Goal: Task Accomplishment & Management: Use online tool/utility

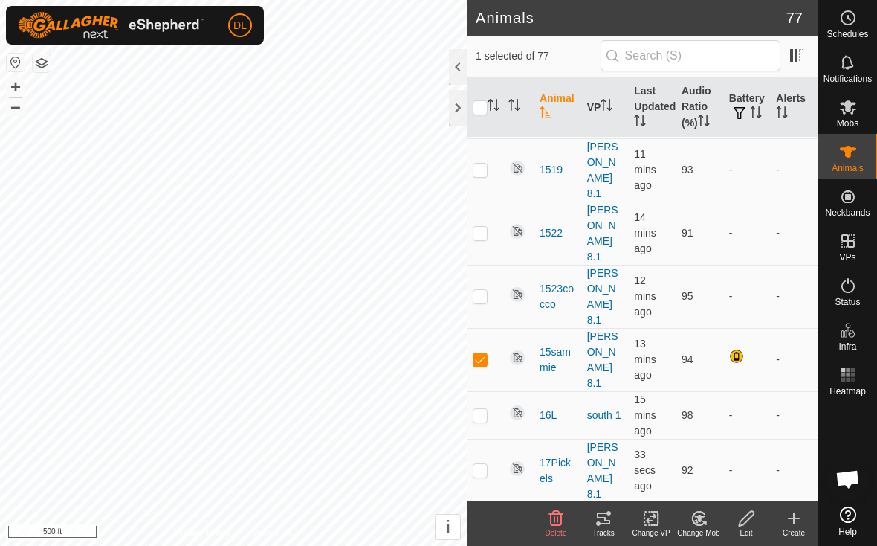
scroll to position [680, 0]
checkbox input "false"
checkbox input "true"
click at [610, 528] on div "Tracks" at bounding box center [604, 532] width 48 height 11
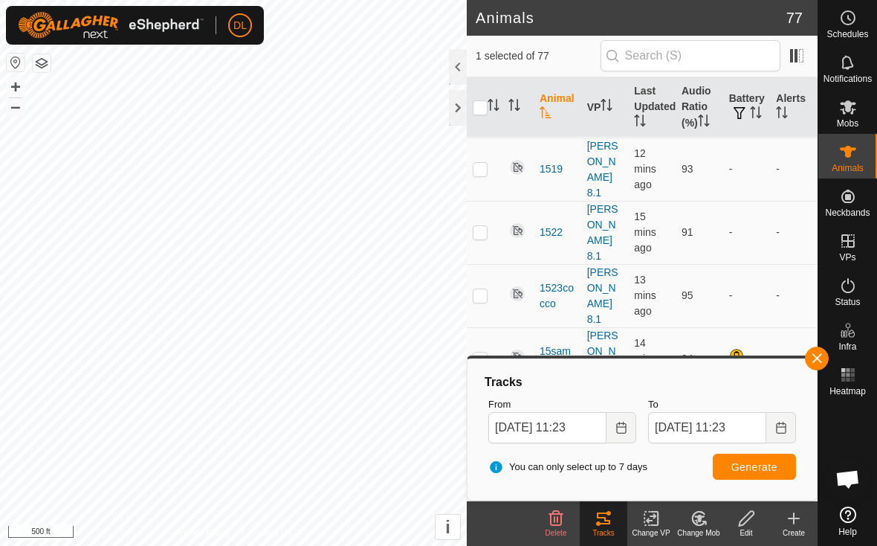
checkbox input "true"
checkbox input "false"
click at [776, 468] on span "Generate" at bounding box center [755, 467] width 46 height 12
click at [823, 363] on button "button" at bounding box center [817, 358] width 24 height 24
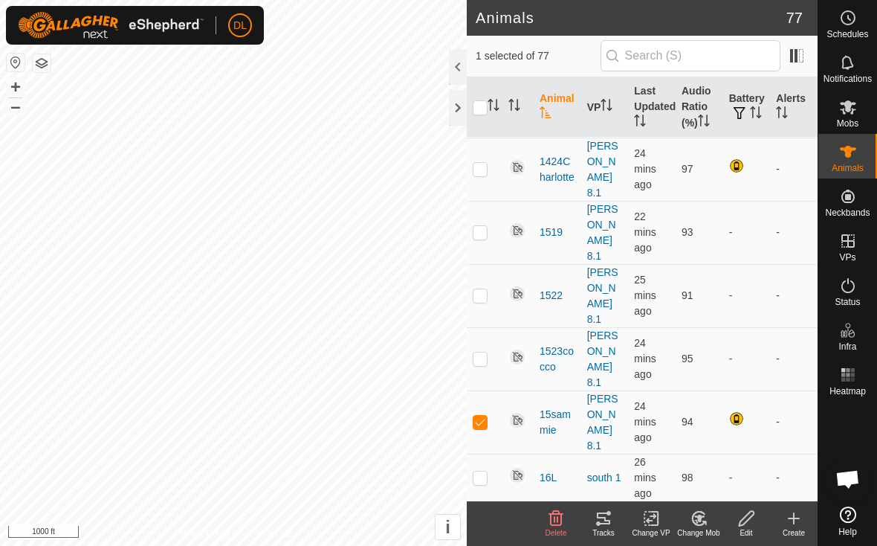
scroll to position [559, 0]
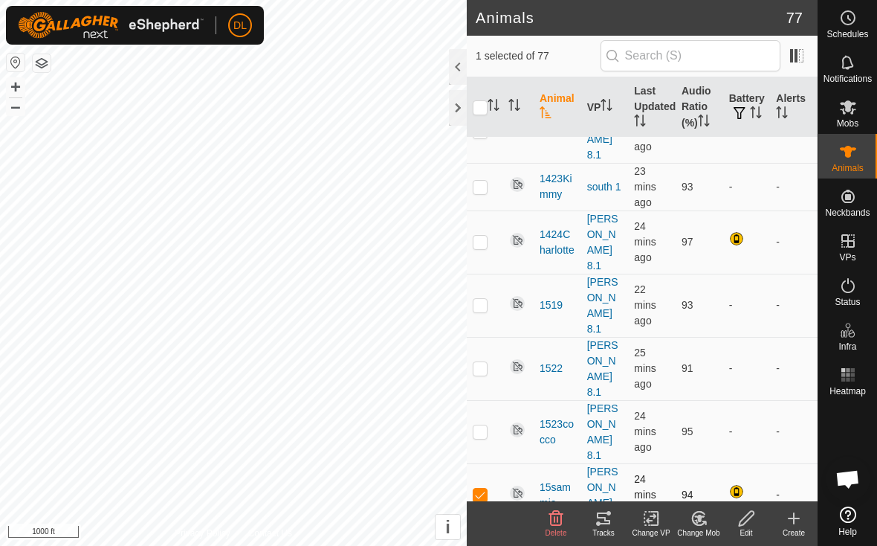
click at [482, 489] on p-checkbox at bounding box center [480, 495] width 15 height 12
checkbox input "false"
click at [455, 536] on button "i" at bounding box center [448, 527] width 25 height 25
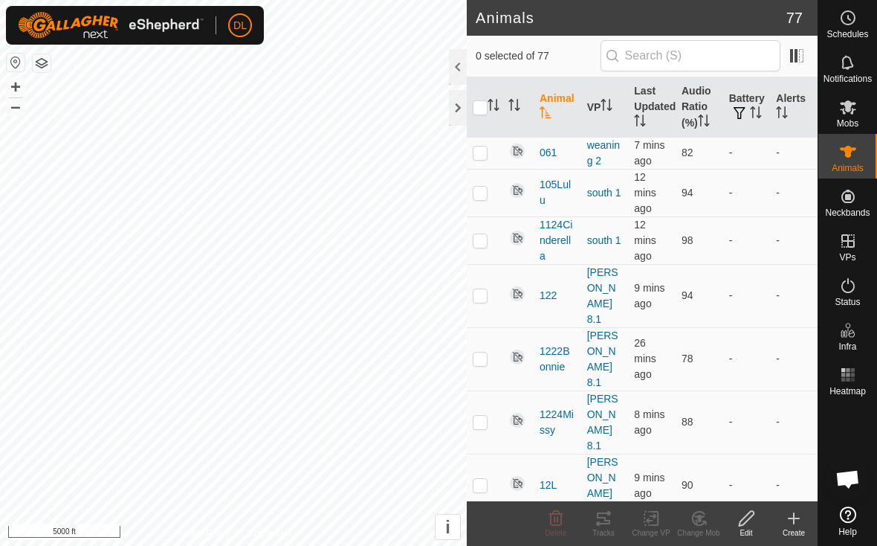
scroll to position [2701, 0]
checkbox input "true"
click at [605, 527] on div "Tracks" at bounding box center [604, 532] width 48 height 11
